Goal: Information Seeking & Learning: Learn about a topic

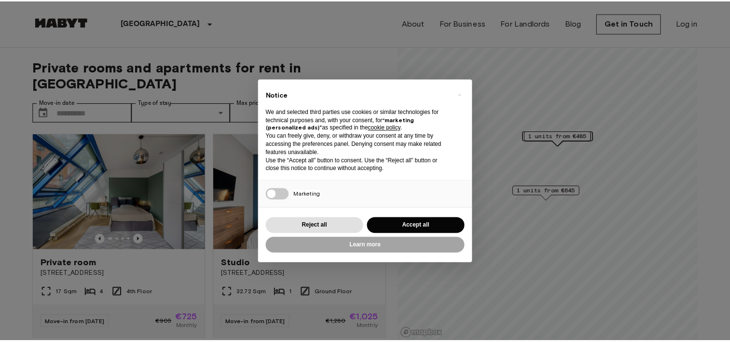
scroll to position [36, 0]
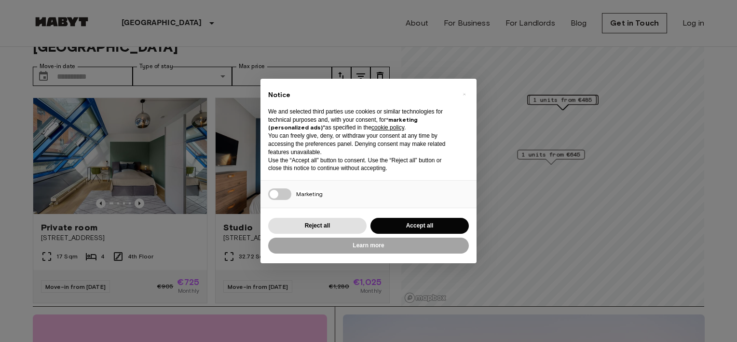
click at [394, 229] on button "Accept all" at bounding box center [420, 226] width 98 height 16
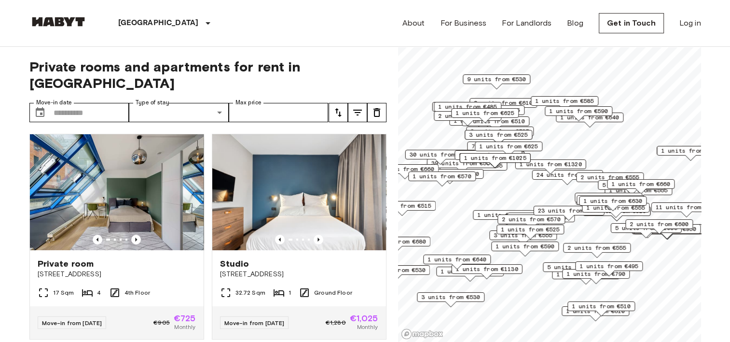
scroll to position [10, 0]
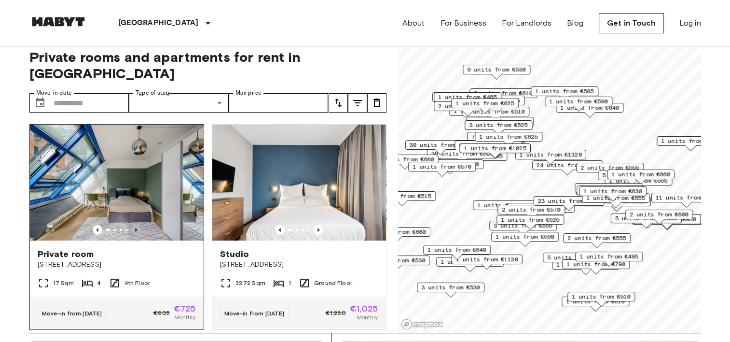
click at [135, 225] on icon "Previous image" at bounding box center [136, 230] width 10 height 10
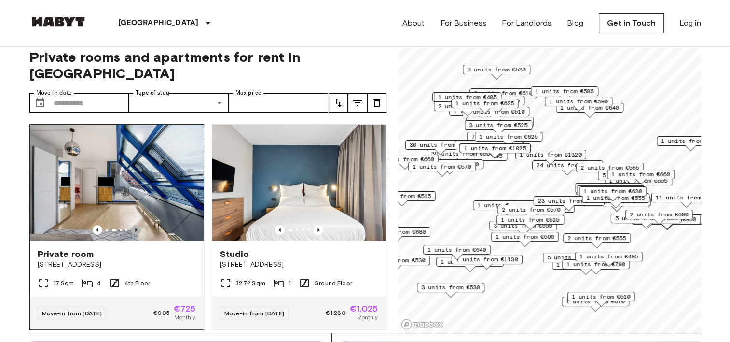
click at [135, 225] on icon "Previous image" at bounding box center [136, 230] width 10 height 10
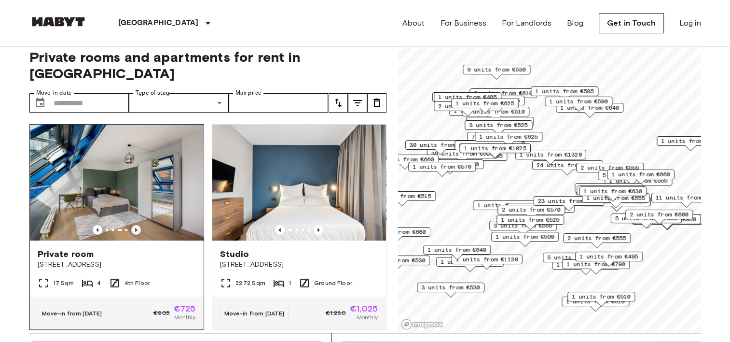
click at [135, 225] on icon "Previous image" at bounding box center [136, 230] width 10 height 10
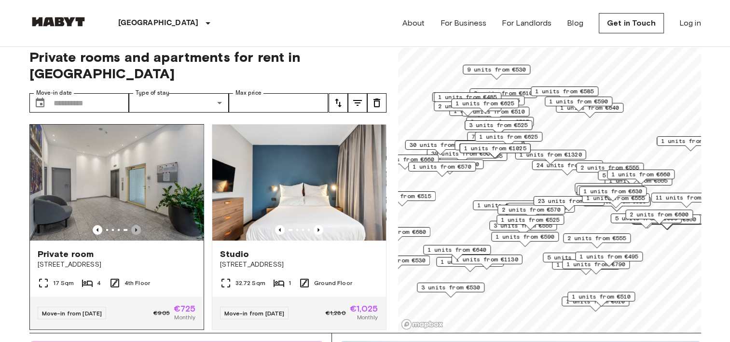
click at [135, 225] on icon "Previous image" at bounding box center [136, 230] width 10 height 10
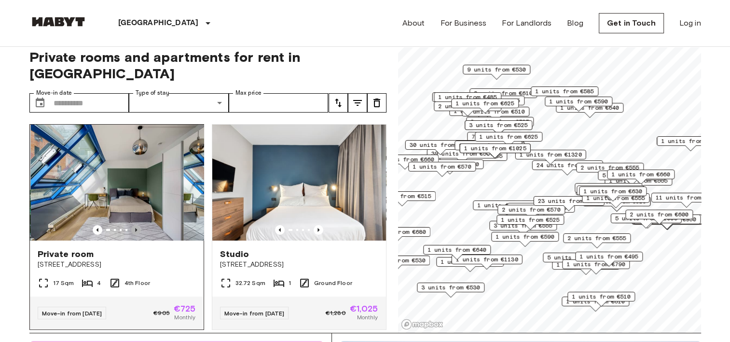
click at [135, 225] on icon "Previous image" at bounding box center [136, 230] width 10 height 10
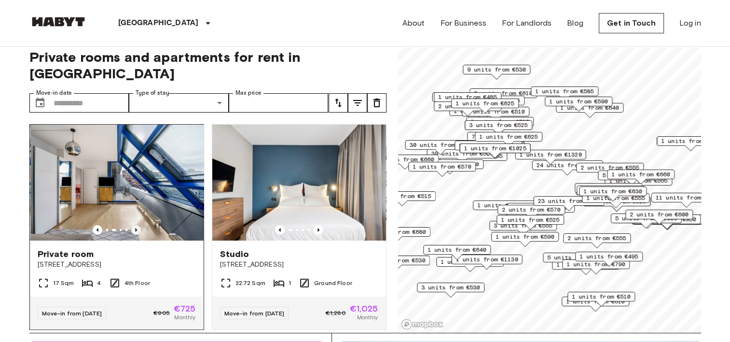
click at [135, 225] on icon "Previous image" at bounding box center [136, 230] width 10 height 10
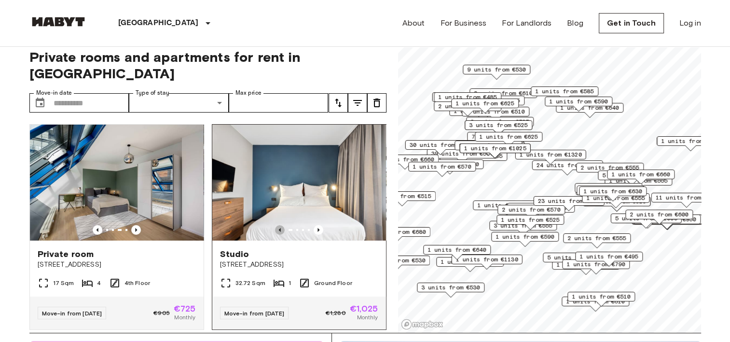
click at [275, 225] on icon "Previous image" at bounding box center [280, 230] width 10 height 10
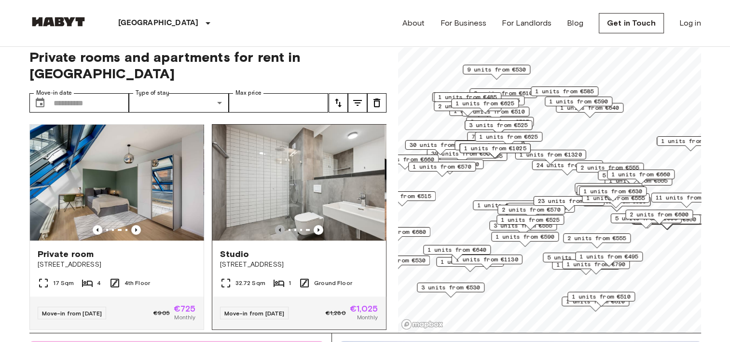
click at [275, 225] on icon "Previous image" at bounding box center [280, 230] width 10 height 10
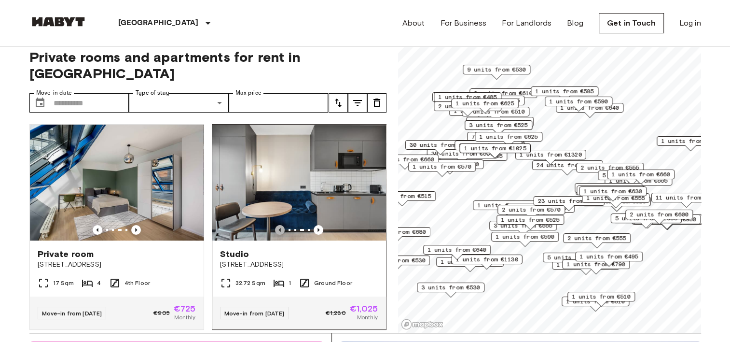
click at [275, 225] on icon "Previous image" at bounding box center [280, 230] width 10 height 10
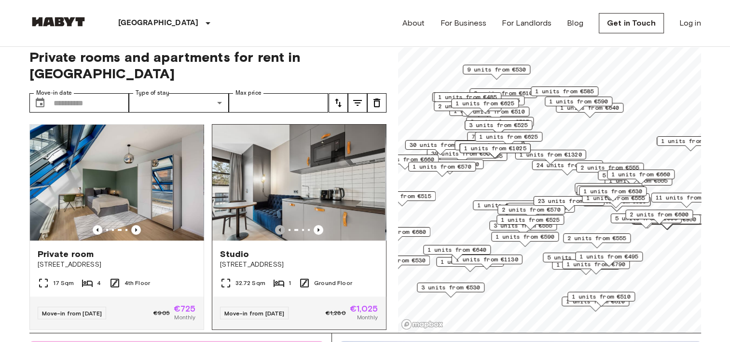
click at [275, 225] on icon "Previous image" at bounding box center [280, 230] width 10 height 10
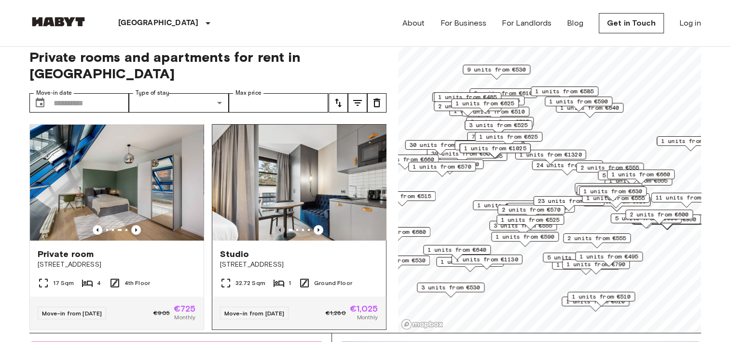
click at [275, 225] on icon "Previous image" at bounding box center [280, 230] width 10 height 10
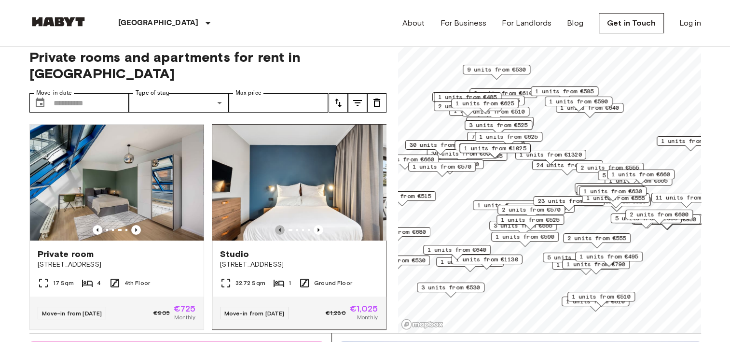
click at [275, 225] on icon "Previous image" at bounding box center [280, 230] width 10 height 10
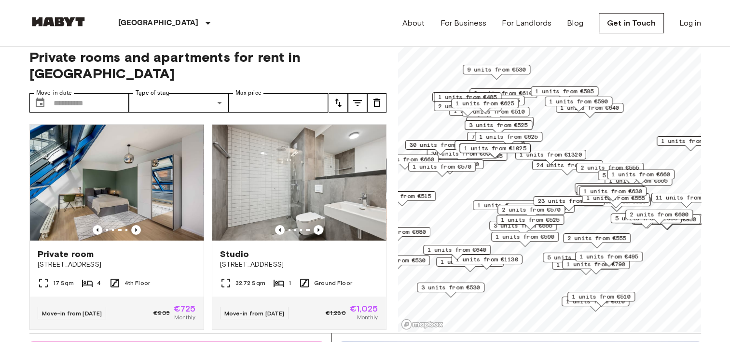
click at [506, 261] on span "1 units from €1130" at bounding box center [487, 259] width 62 height 9
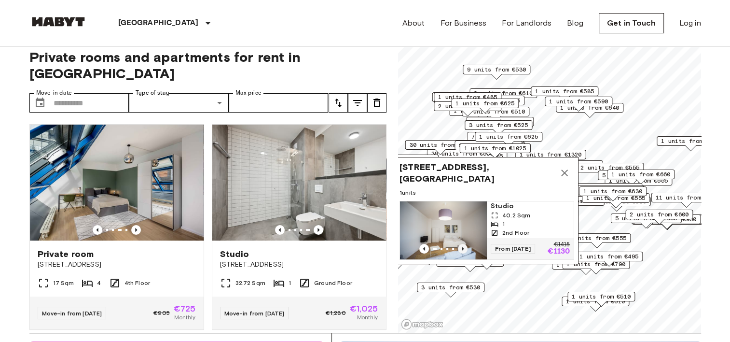
click at [462, 244] on icon "Previous image" at bounding box center [463, 249] width 10 height 10
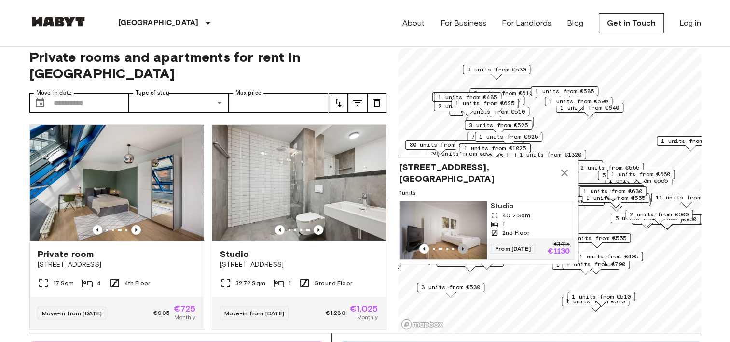
click at [462, 244] on icon "Previous image" at bounding box center [463, 249] width 10 height 10
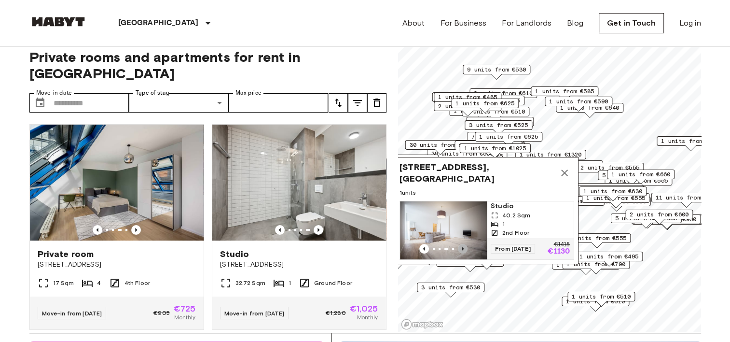
click at [462, 244] on icon "Previous image" at bounding box center [463, 249] width 10 height 10
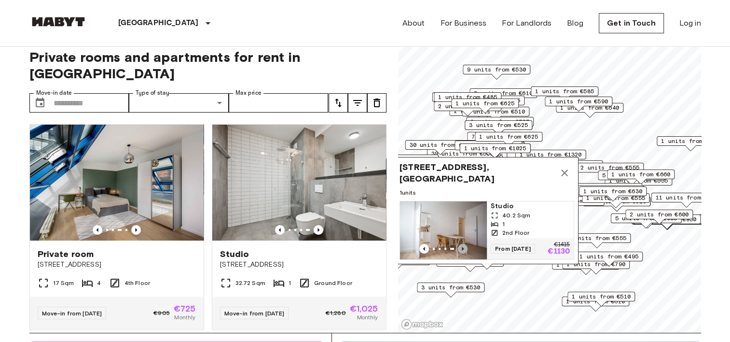
click at [462, 244] on icon "Previous image" at bounding box center [463, 249] width 10 height 10
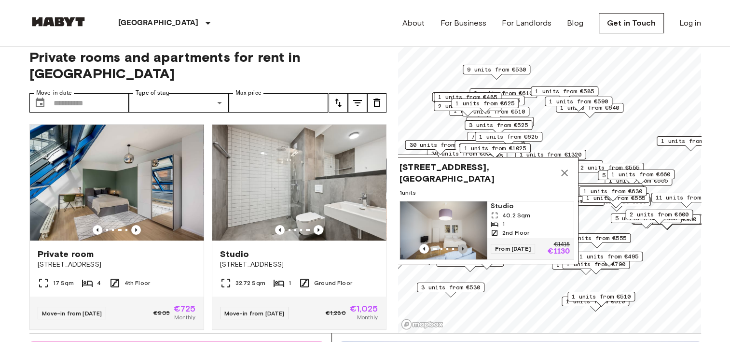
click at [462, 244] on icon "Previous image" at bounding box center [463, 249] width 10 height 10
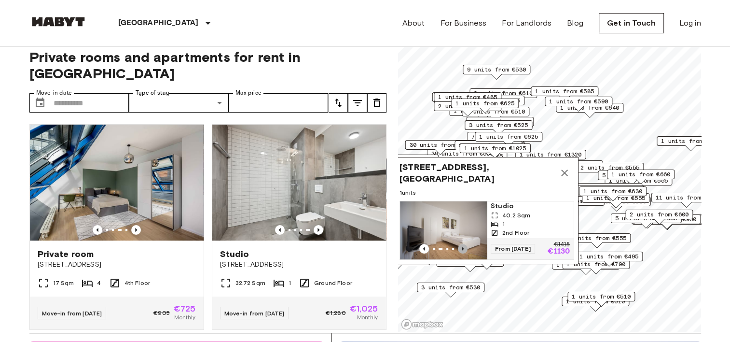
click at [462, 244] on icon "Previous image" at bounding box center [463, 249] width 10 height 10
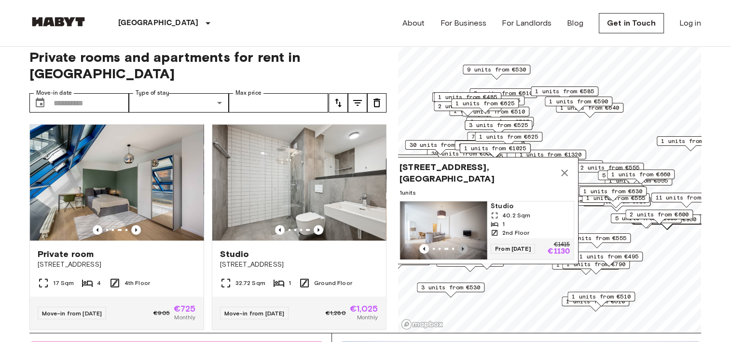
click at [462, 244] on icon "Previous image" at bounding box center [463, 249] width 10 height 10
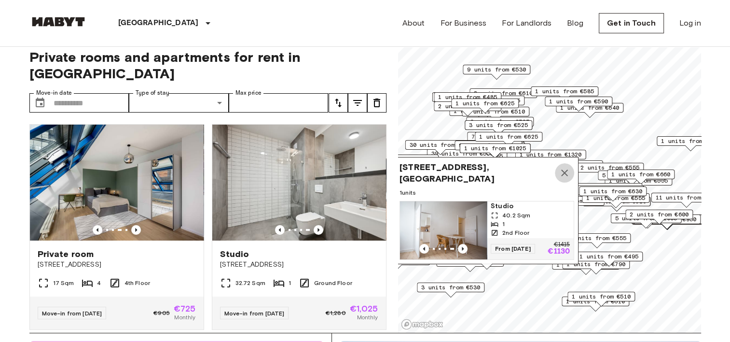
click at [565, 167] on icon "Map marker" at bounding box center [565, 173] width 12 height 12
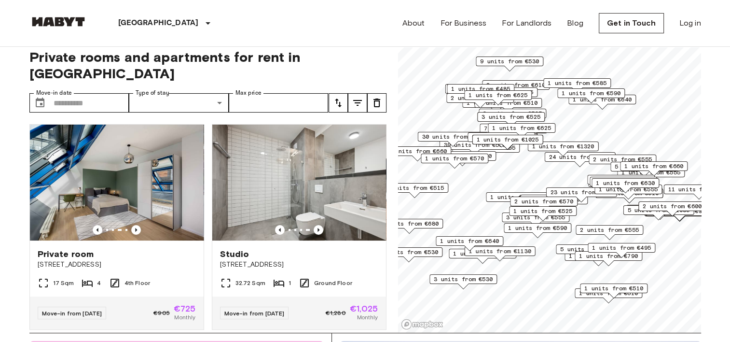
click at [573, 147] on span "1 units from €1320" at bounding box center [563, 146] width 62 height 9
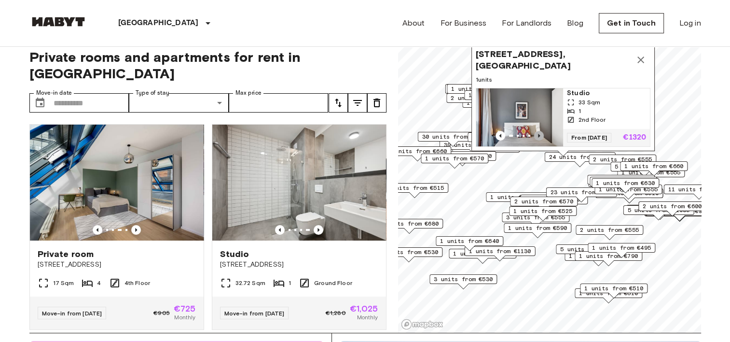
click at [539, 131] on icon "Previous image" at bounding box center [539, 136] width 10 height 10
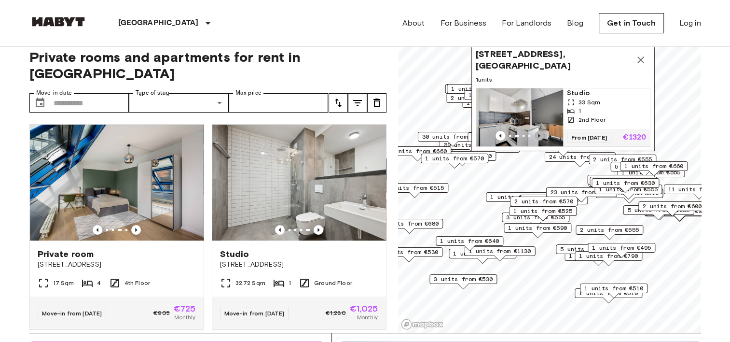
click at [539, 131] on icon "Previous image" at bounding box center [539, 136] width 10 height 10
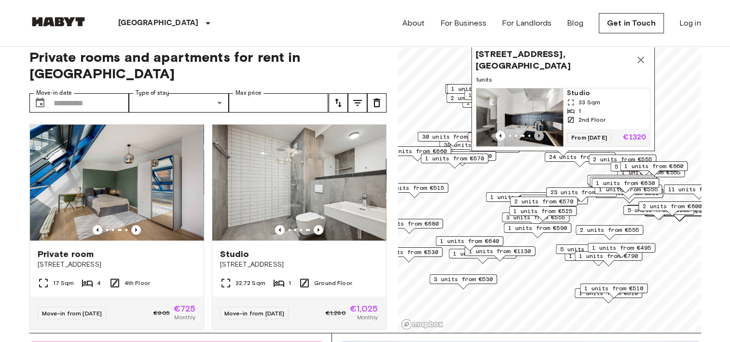
click at [539, 131] on icon "Previous image" at bounding box center [539, 136] width 10 height 10
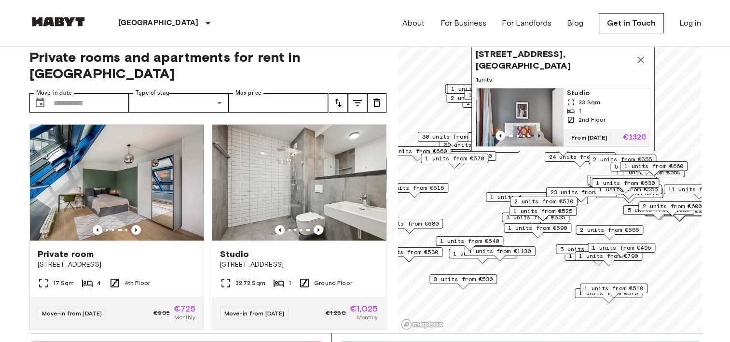
click at [539, 131] on icon "Previous image" at bounding box center [539, 136] width 10 height 10
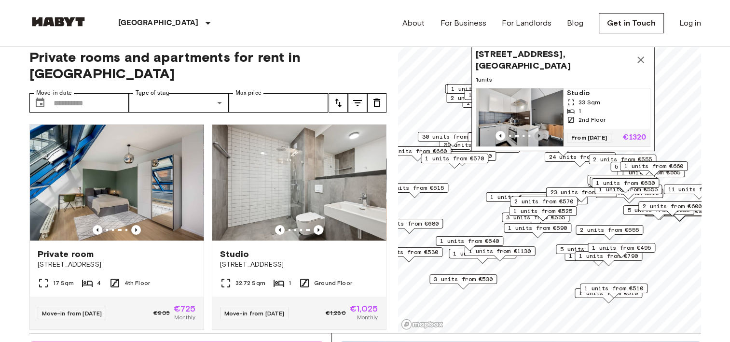
click at [539, 131] on icon "Previous image" at bounding box center [539, 136] width 10 height 10
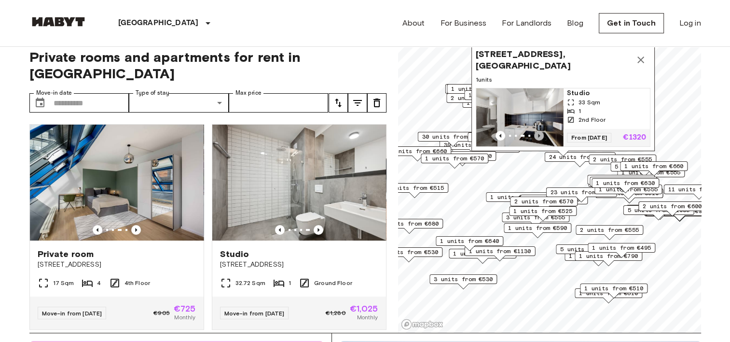
click at [539, 131] on icon "Previous image" at bounding box center [539, 136] width 10 height 10
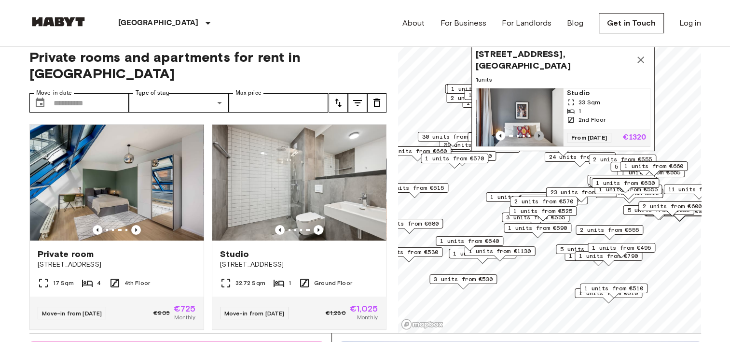
click at [539, 131] on icon "Previous image" at bounding box center [539, 136] width 10 height 10
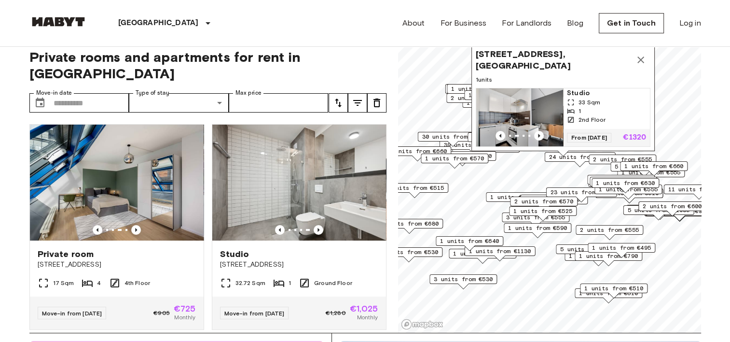
click at [550, 105] on img "Map marker" at bounding box center [519, 117] width 87 height 58
click at [508, 157] on div "2 units from €555" at bounding box center [486, 150] width 68 height 15
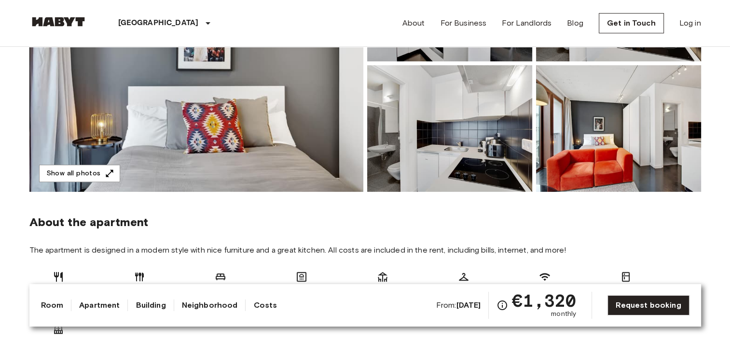
scroll to position [192, 0]
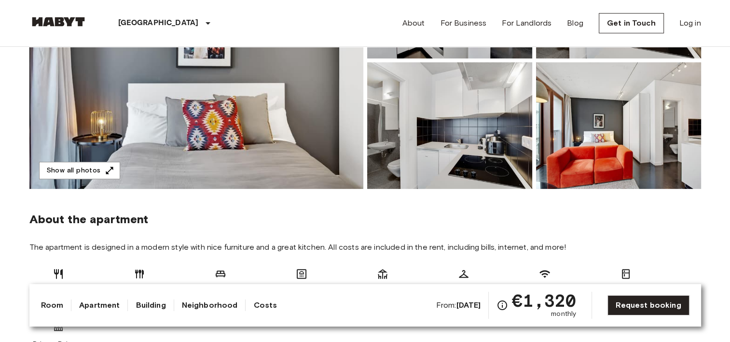
click at [513, 170] on img at bounding box center [449, 125] width 165 height 126
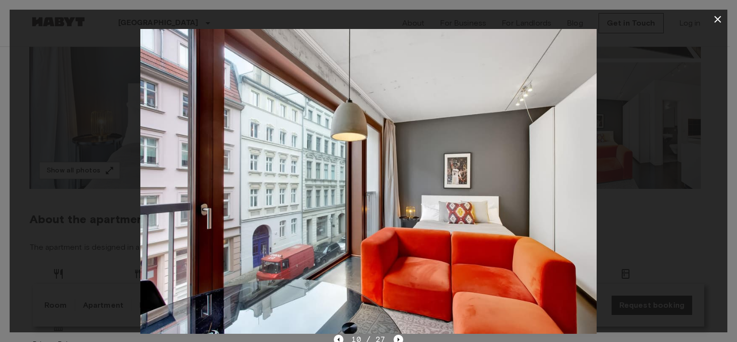
click at [717, 21] on icon "button" at bounding box center [718, 19] width 7 height 7
